Goal: Task Accomplishment & Management: Manage account settings

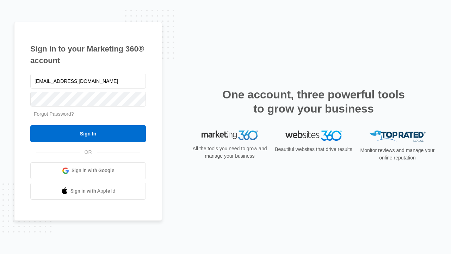
type input "dankie614@gmail.com"
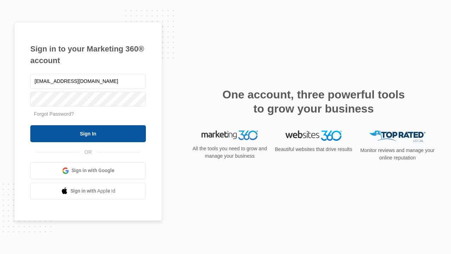
click at [88, 133] on input "Sign In" at bounding box center [88, 133] width 116 height 17
